Goal: Find specific page/section: Find specific page/section

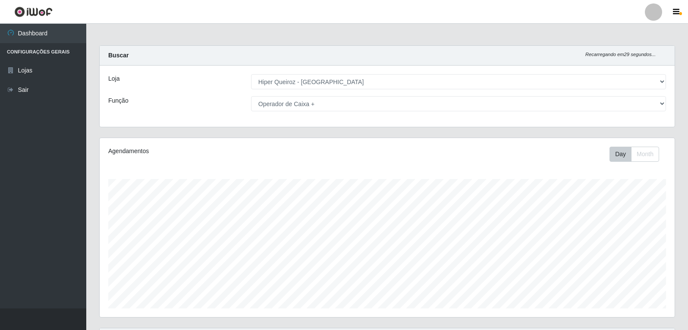
select select "513"
select select "72"
click at [47, 31] on link "Dashboard" at bounding box center [43, 33] width 86 height 19
click at [50, 31] on link "Dashboard" at bounding box center [43, 33] width 86 height 19
click at [40, 49] on li "Configurações Gerais" at bounding box center [43, 52] width 86 height 18
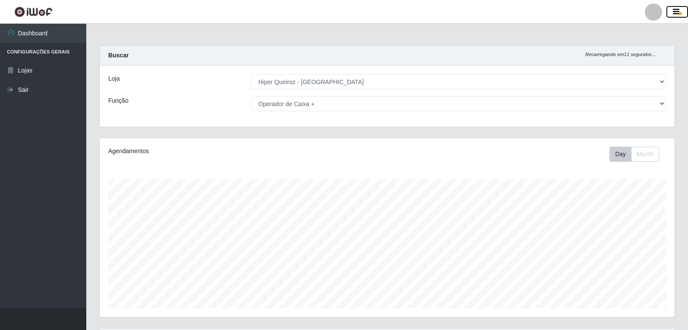
click at [677, 13] on icon "button" at bounding box center [676, 12] width 6 height 8
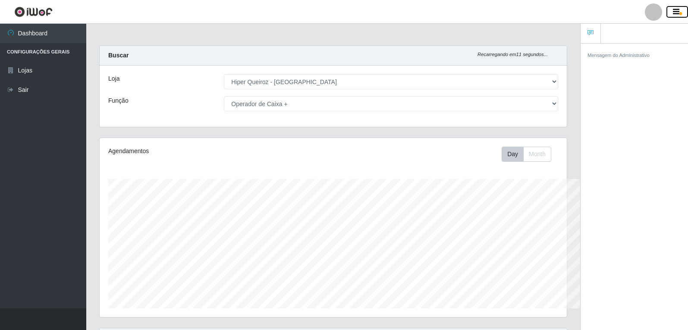
scroll to position [431241, 430953]
click at [677, 13] on icon "button" at bounding box center [676, 12] width 6 height 8
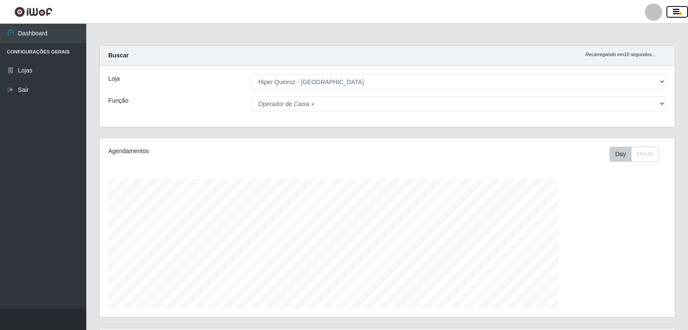
scroll to position [179, 575]
click at [654, 13] on div at bounding box center [653, 11] width 17 height 17
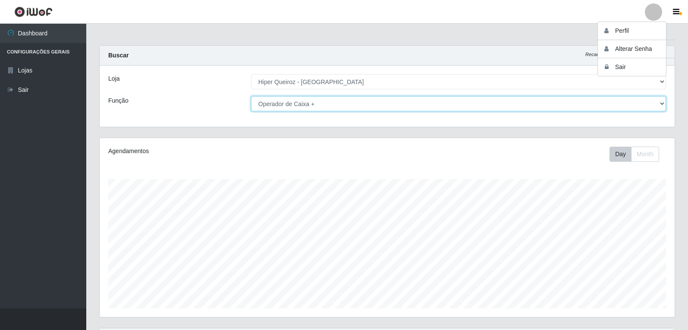
click at [583, 96] on select "[Selecione...] Embalador Embalador + Embalador ++ Operador de Caixa Operador de…" at bounding box center [458, 103] width 415 height 15
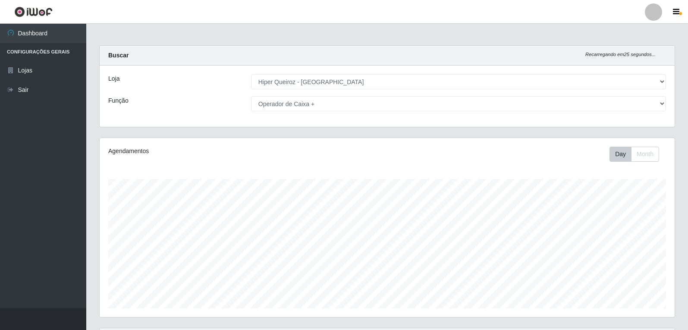
click at [364, 3] on header "Perfil Alterar Senha Sair" at bounding box center [344, 12] width 688 height 24
click at [34, 34] on link "Dashboard" at bounding box center [43, 33] width 86 height 19
click at [37, 31] on link "Dashboard" at bounding box center [43, 33] width 86 height 19
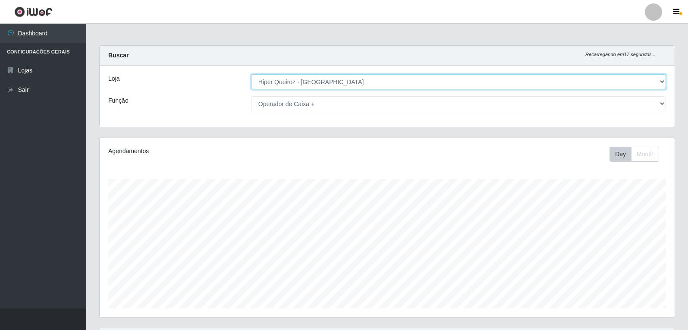
click at [659, 79] on select "[Selecione...] Hiper Queiroz - [GEOGRAPHIC_DATA]" at bounding box center [458, 81] width 415 height 15
click at [251, 74] on select "[Selecione...] Hiper Queiroz - [GEOGRAPHIC_DATA]" at bounding box center [458, 81] width 415 height 15
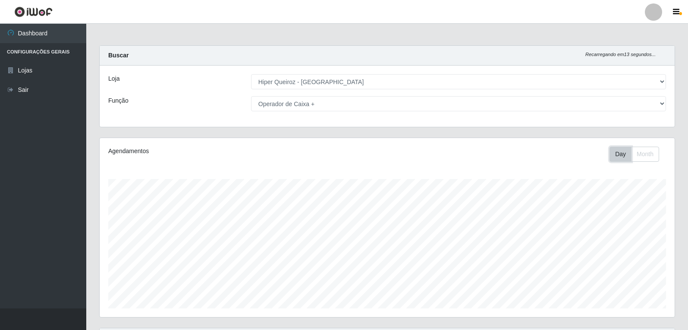
click at [621, 155] on button "Day" at bounding box center [621, 154] width 22 height 15
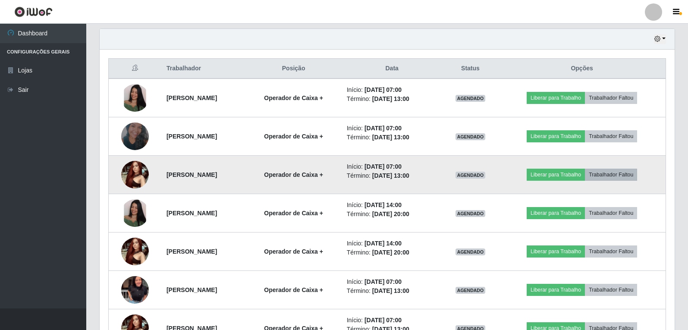
scroll to position [302, 0]
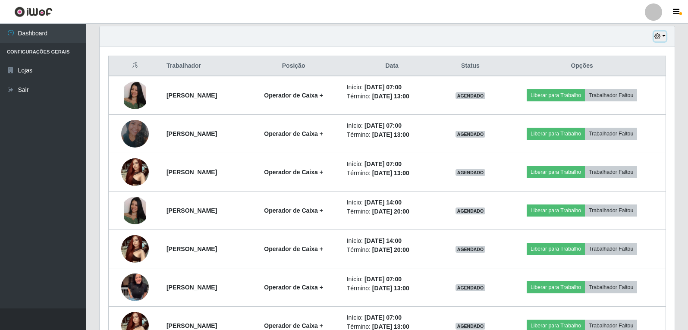
click at [659, 37] on icon "button" at bounding box center [657, 36] width 6 height 6
click at [684, 101] on div "Carregando... Buscar Recarregando em 6 segundos... Loja [Selecione...] Hiper Qu…" at bounding box center [387, 53] width 602 height 621
click at [595, 65] on th "Opções" at bounding box center [581, 66] width 167 height 20
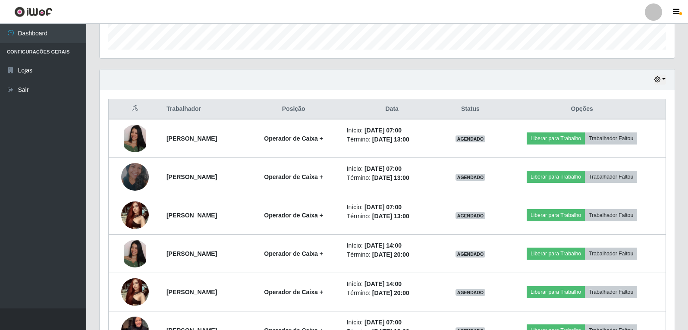
scroll to position [272, 0]
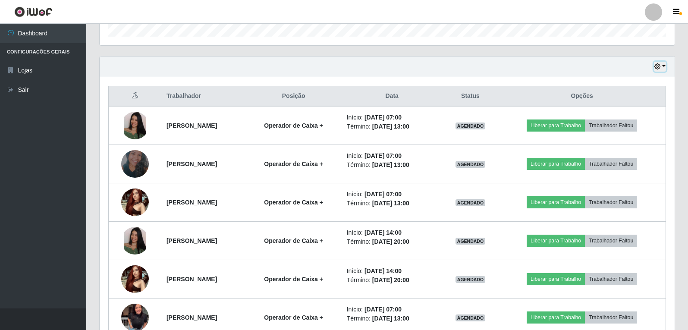
click at [658, 70] on button "button" at bounding box center [660, 67] width 12 height 10
click at [664, 66] on button "button" at bounding box center [660, 67] width 12 height 10
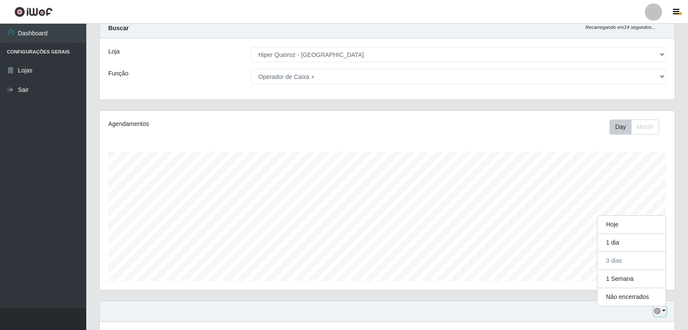
scroll to position [0, 0]
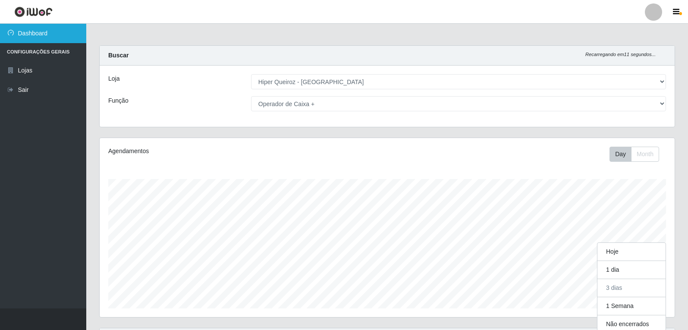
click at [38, 35] on link "Dashboard" at bounding box center [43, 33] width 86 height 19
click at [39, 35] on link "Dashboard" at bounding box center [43, 33] width 86 height 19
click at [47, 33] on link "Dashboard" at bounding box center [43, 33] width 86 height 19
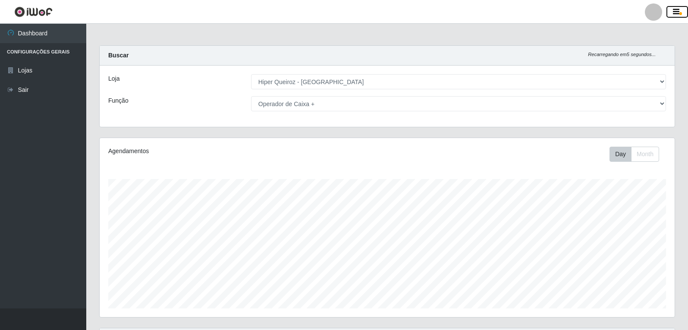
click at [677, 9] on icon "button" at bounding box center [676, 12] width 6 height 8
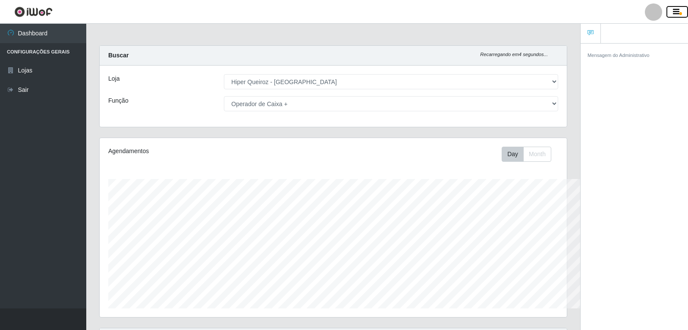
scroll to position [431241, 430953]
click at [676, 9] on icon "button" at bounding box center [676, 12] width 6 height 8
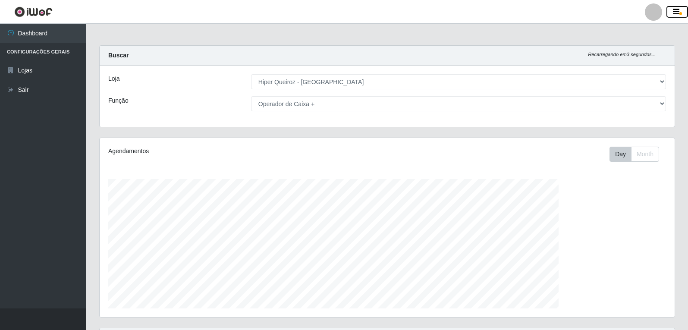
scroll to position [179, 575]
click at [111, 101] on label "Função" at bounding box center [118, 100] width 20 height 9
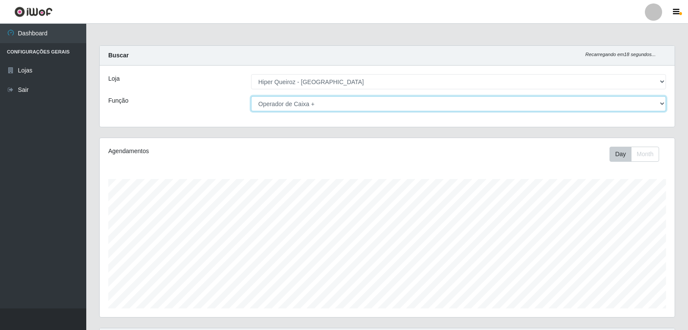
click at [251, 101] on select "[Selecione...] Embalador Embalador + Embalador ++ Operador de Caixa Operador de…" at bounding box center [458, 103] width 415 height 15
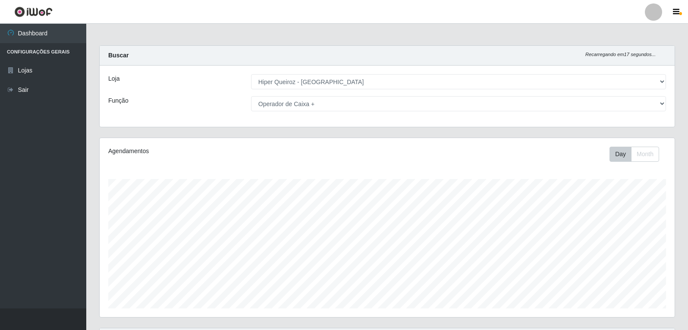
click at [112, 101] on label "Função" at bounding box center [118, 100] width 20 height 9
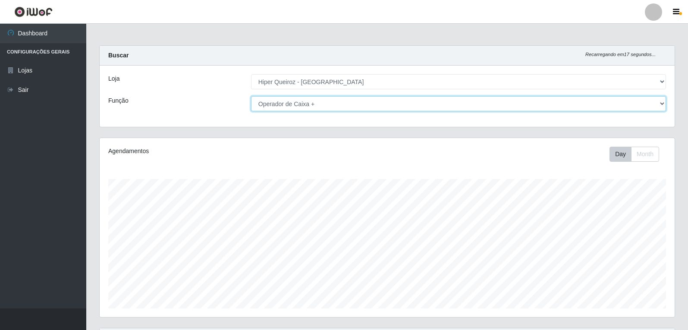
click at [251, 101] on select "[Selecione...] Embalador Embalador + Embalador ++ Operador de Caixa Operador de…" at bounding box center [458, 103] width 415 height 15
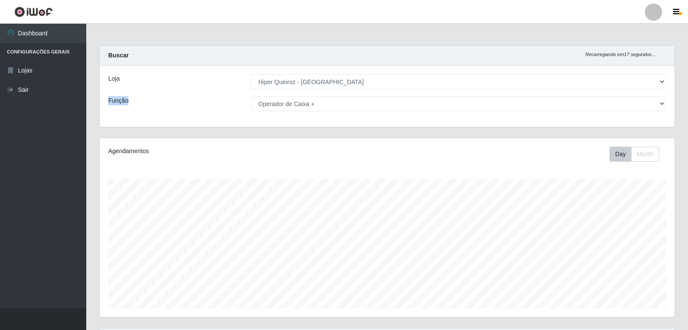
click at [112, 101] on label "Função" at bounding box center [118, 100] width 20 height 9
click at [251, 101] on select "[Selecione...] Embalador Embalador + Embalador ++ Operador de Caixa Operador de…" at bounding box center [458, 103] width 415 height 15
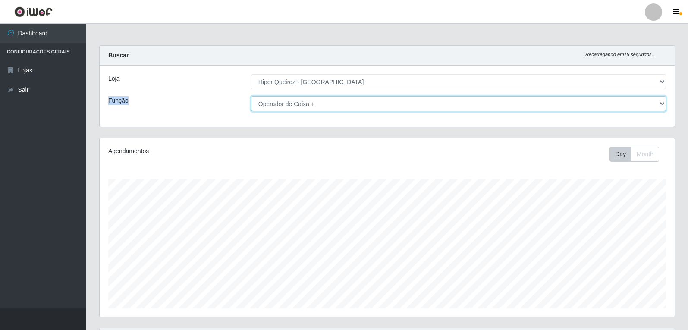
click at [663, 104] on select "[Selecione...] Embalador Embalador + Embalador ++ Operador de Caixa Operador de…" at bounding box center [458, 103] width 415 height 15
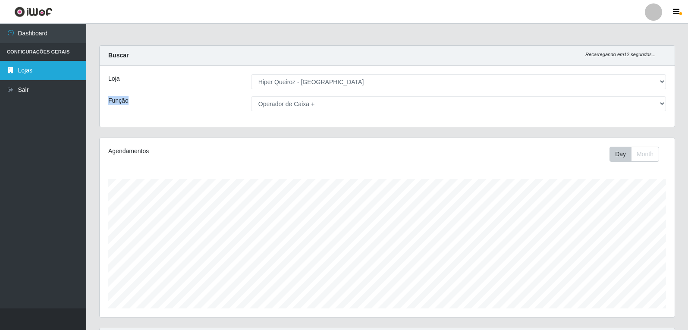
click at [16, 68] on link "Lojas" at bounding box center [43, 70] width 86 height 19
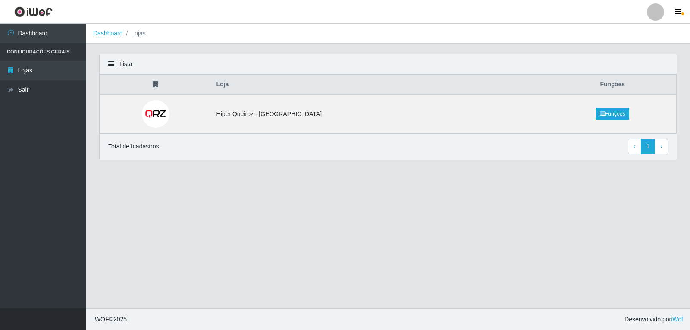
click at [158, 84] on icon at bounding box center [155, 84] width 5 height 6
click at [596, 113] on link "Funções" at bounding box center [612, 114] width 33 height 12
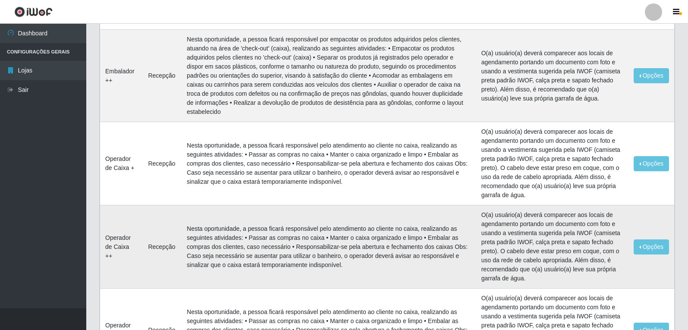
scroll to position [332, 0]
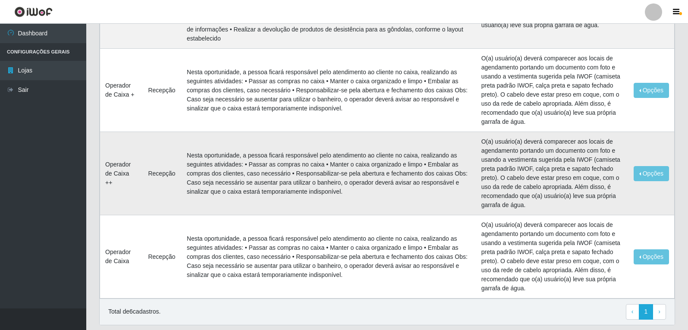
click at [306, 215] on td "Nesta oportunidade, a pessoa ficará responsável pelo atendimento ao cliente no …" at bounding box center [329, 256] width 295 height 83
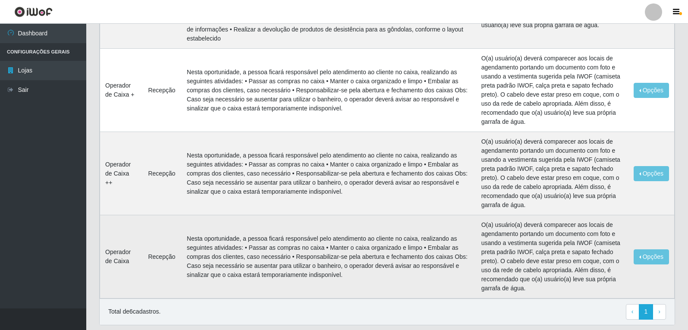
click at [310, 215] on td "Nesta oportunidade, a pessoa ficará responsável pelo atendimento ao cliente no …" at bounding box center [329, 256] width 295 height 83
click at [318, 215] on td "Nesta oportunidade, a pessoa ficará responsável pelo atendimento ao cliente no …" at bounding box center [329, 256] width 295 height 83
